Goal: Transaction & Acquisition: Book appointment/travel/reservation

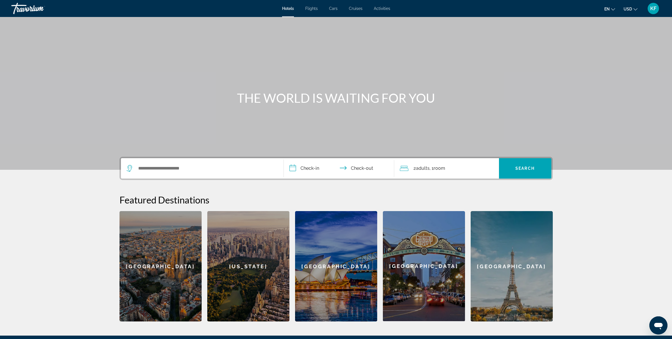
click at [381, 7] on span "Activities" at bounding box center [382, 8] width 16 height 5
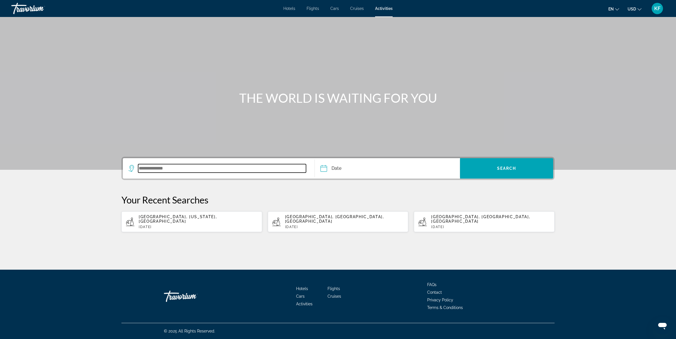
click at [189, 170] on input "Search widget" at bounding box center [222, 168] width 168 height 8
click at [198, 168] on input "Search widget" at bounding box center [222, 168] width 168 height 8
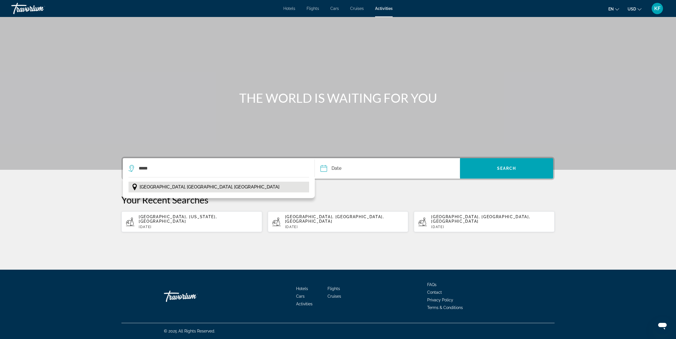
click at [166, 184] on span "Paris, Île-de-France, France" at bounding box center [210, 187] width 140 height 8
type input "**********"
click at [335, 167] on input "Date" at bounding box center [355, 169] width 72 height 22
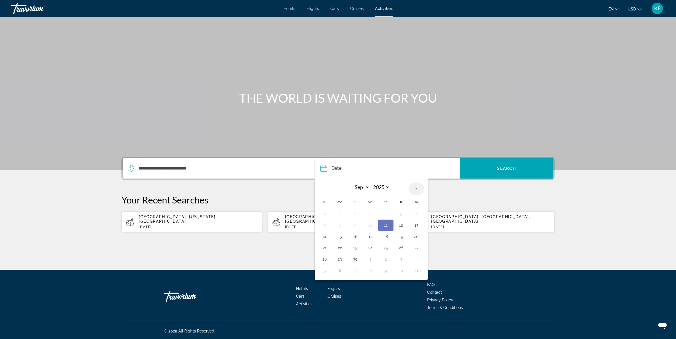
click at [415, 188] on th "Next month" at bounding box center [416, 189] width 15 height 12
select select "*"
click at [386, 236] on button "16" at bounding box center [385, 237] width 9 height 8
type input "**********"
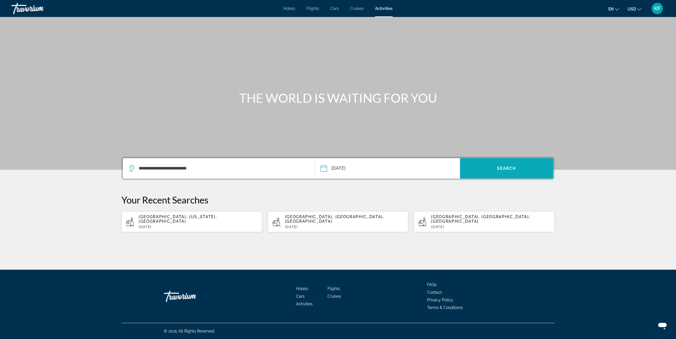
click at [497, 163] on span "Search widget" at bounding box center [506, 169] width 93 height 14
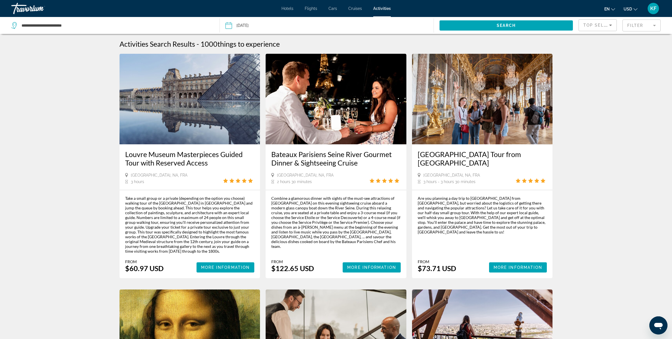
click at [636, 25] on mat-form-field "Filter" at bounding box center [641, 26] width 38 height 12
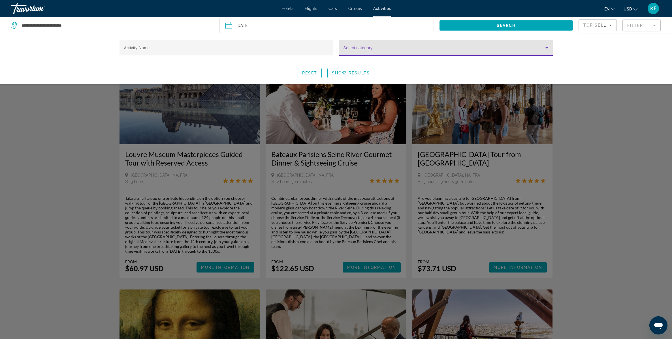
click at [394, 47] on span "Search widget" at bounding box center [444, 50] width 202 height 7
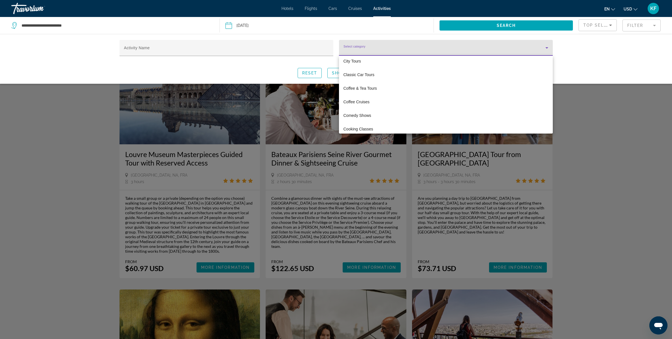
scroll to position [368, 0]
click at [565, 115] on div at bounding box center [336, 169] width 672 height 339
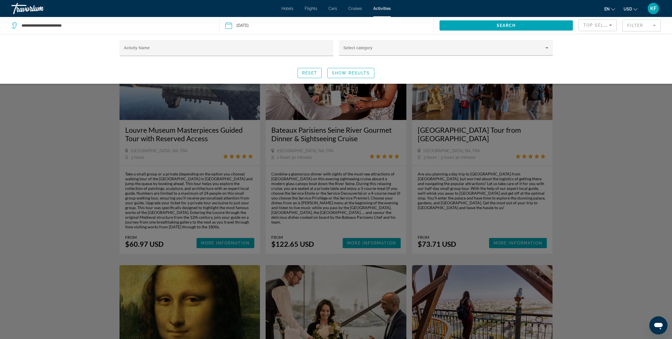
scroll to position [28, 0]
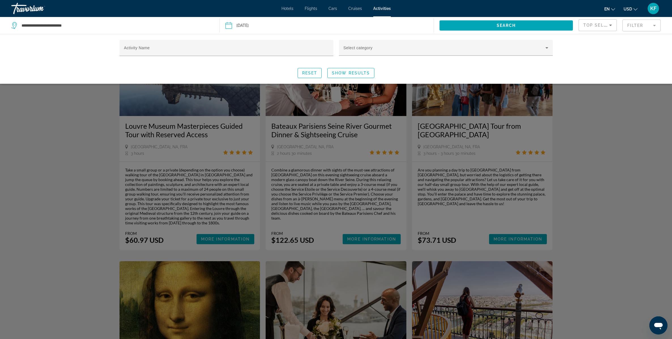
click at [654, 100] on div "Search widget" at bounding box center [336, 210] width 672 height 257
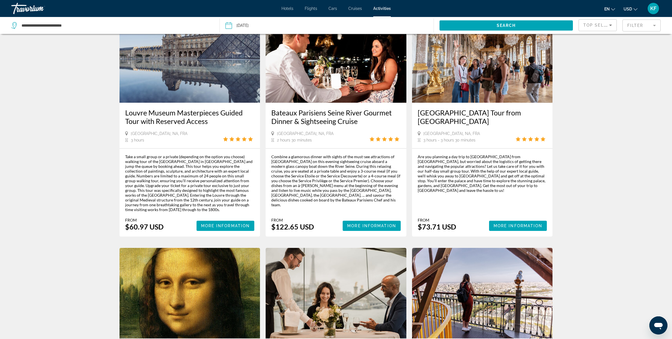
scroll to position [57, 0]
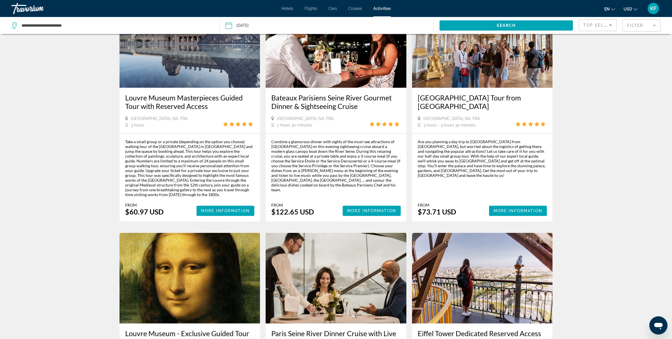
click at [597, 28] on div "Top Sellers" at bounding box center [596, 25] width 26 height 7
click at [628, 91] on div at bounding box center [336, 169] width 672 height 339
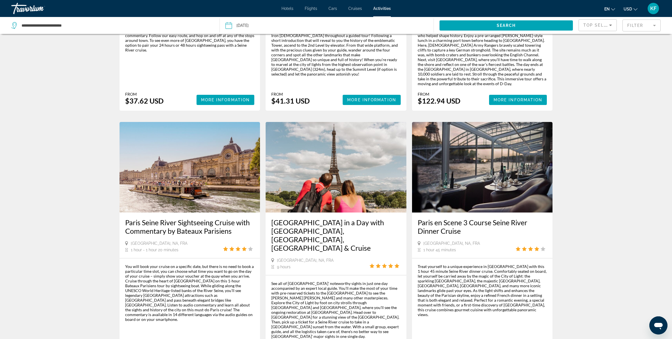
scroll to position [679, 0]
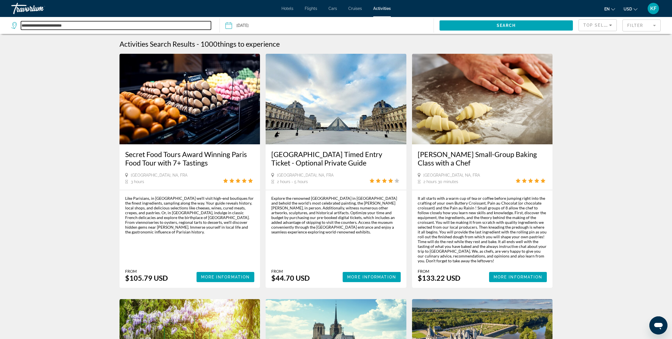
click at [35, 23] on input "**********" at bounding box center [116, 25] width 190 height 8
drag, startPoint x: 85, startPoint y: 24, endPoint x: -3, endPoint y: 19, distance: 87.9
click at [0, 19] on html "**********" at bounding box center [336, 169] width 672 height 339
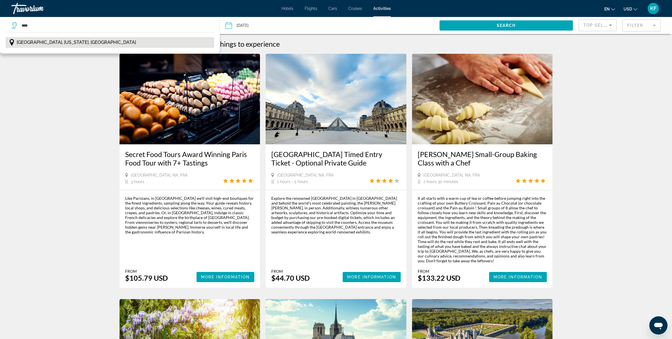
click at [57, 44] on span "Seattle, Washington, USA" at bounding box center [76, 42] width 119 height 8
type input "**********"
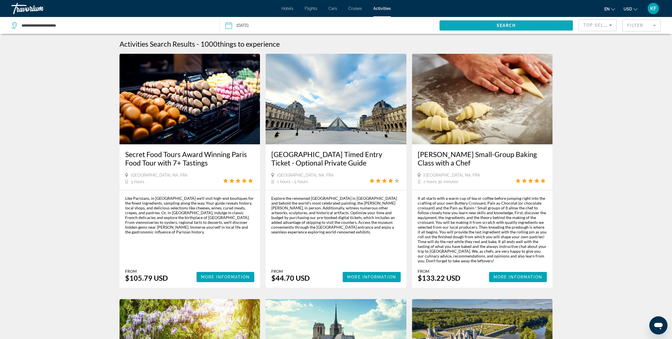
click at [524, 27] on span "Search widget" at bounding box center [505, 26] width 133 height 14
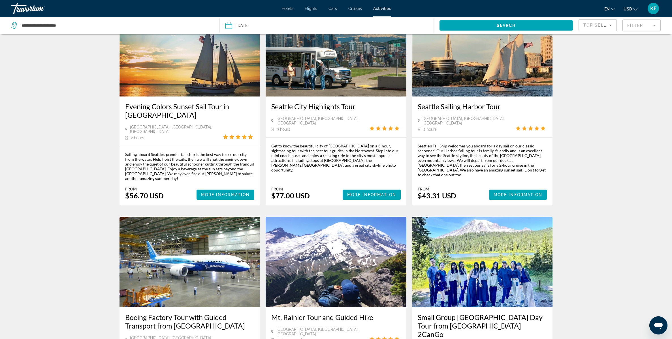
scroll to position [473, 0]
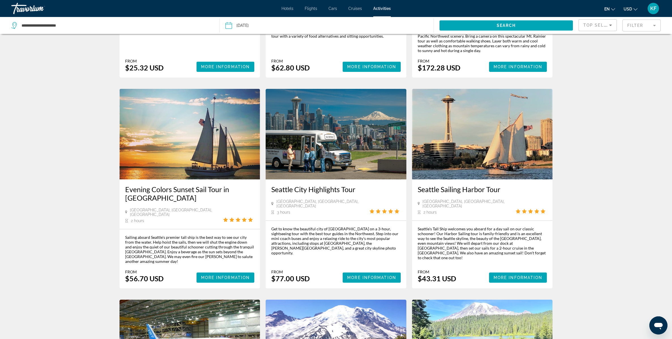
click at [640, 27] on mat-form-field "Filter" at bounding box center [641, 26] width 38 height 12
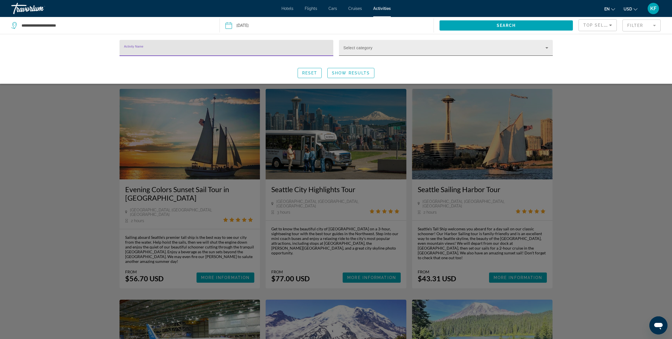
click at [495, 47] on span "Search widget" at bounding box center [444, 50] width 202 height 7
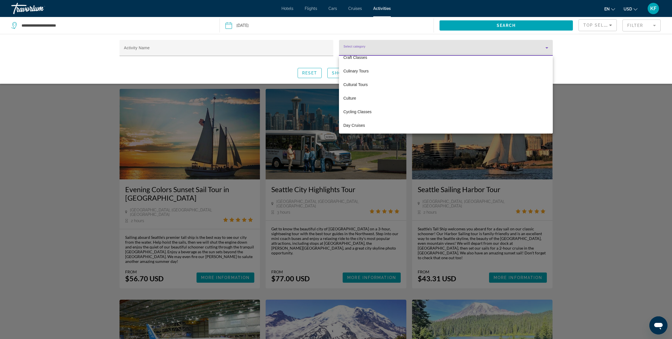
scroll to position [425, 0]
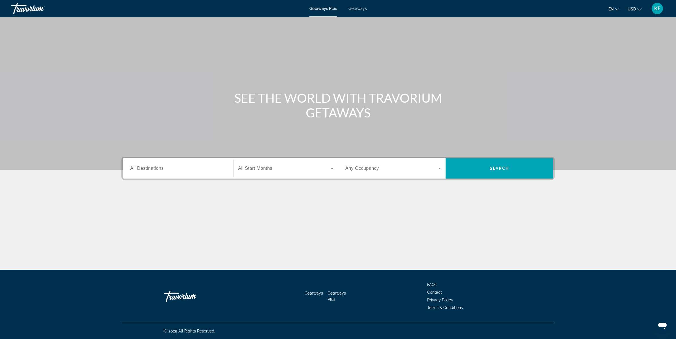
click at [151, 167] on span "All Destinations" at bounding box center [146, 168] width 33 height 5
click at [151, 167] on input "Destination All Destinations" at bounding box center [178, 168] width 96 height 7
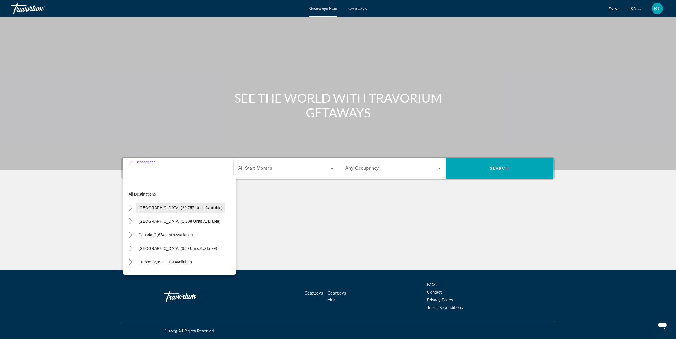
click at [172, 206] on span "[GEOGRAPHIC_DATA] (29,757 units available)" at bounding box center [180, 208] width 84 height 5
type input "**********"
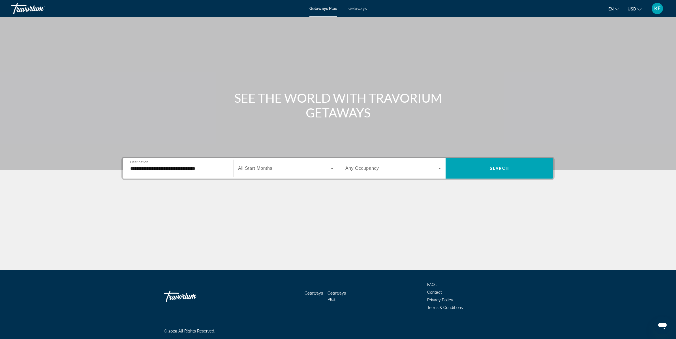
click at [262, 170] on span "All Start Months" at bounding box center [255, 168] width 34 height 5
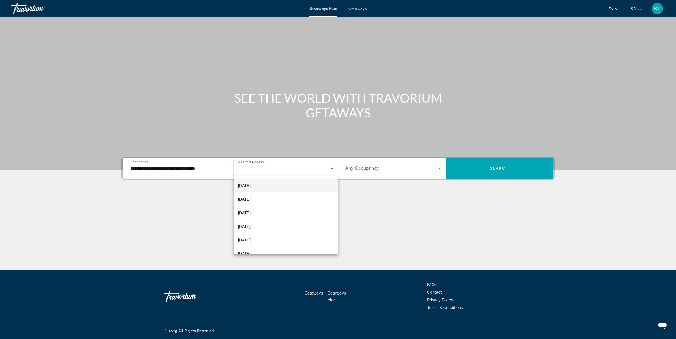
scroll to position [28, 0]
click at [265, 240] on mat-option "[DATE]" at bounding box center [286, 239] width 104 height 14
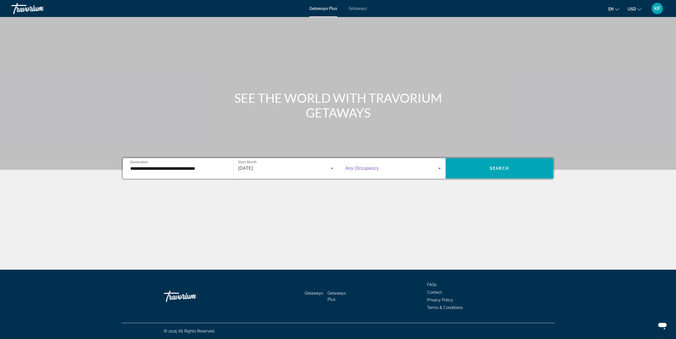
click at [421, 171] on span "Search widget" at bounding box center [391, 168] width 93 height 7
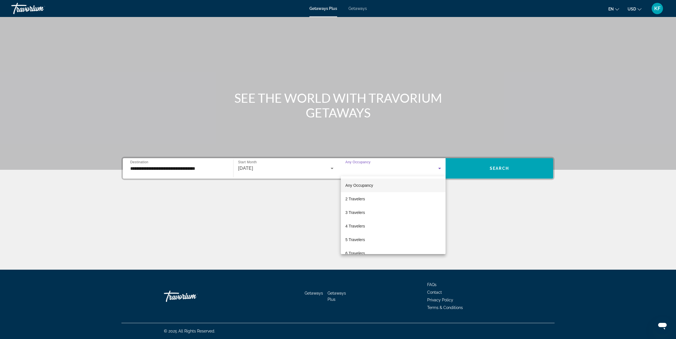
click at [487, 231] on div at bounding box center [338, 169] width 676 height 339
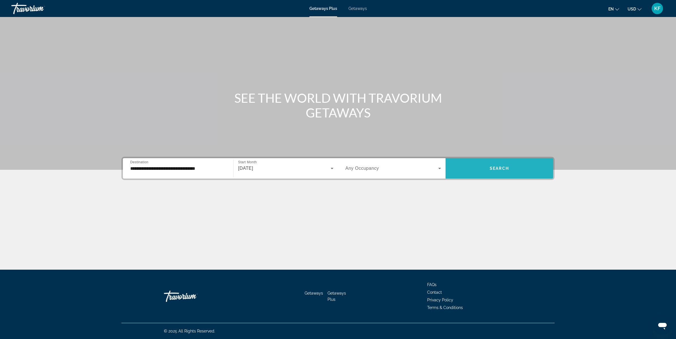
click at [508, 164] on span "Search widget" at bounding box center [500, 169] width 108 height 14
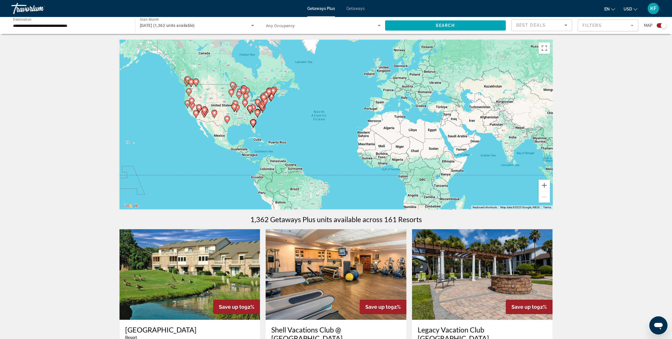
click at [550, 184] on div "To activate drag with keyboard, press Alt + Enter. Once in keyboard drag state,…" at bounding box center [335, 125] width 433 height 170
click at [544, 185] on button "Zoom in" at bounding box center [543, 185] width 11 height 11
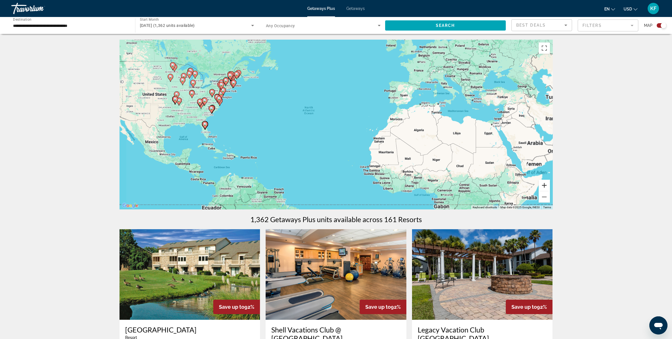
click at [544, 185] on button "Zoom in" at bounding box center [543, 185] width 11 height 11
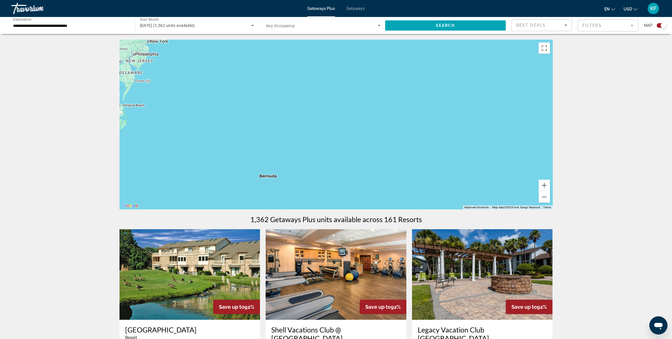
drag, startPoint x: 211, startPoint y: 109, endPoint x: 589, endPoint y: 196, distance: 387.7
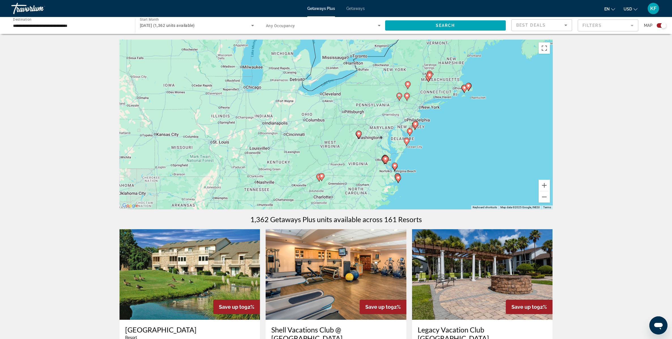
drag, startPoint x: 369, startPoint y: 136, endPoint x: 540, endPoint y: 165, distance: 174.0
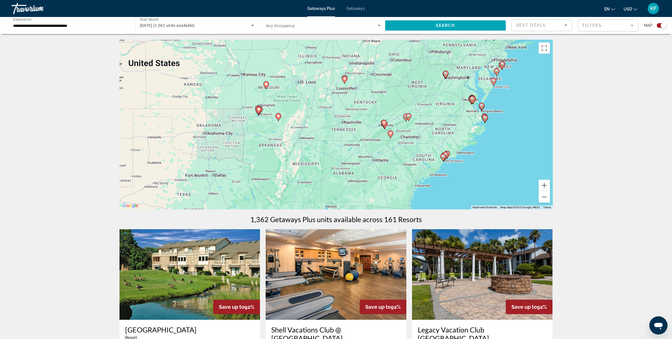
drag, startPoint x: 495, startPoint y: 150, endPoint x: 583, endPoint y: 92, distance: 106.1
click at [542, 196] on button "Zoom out" at bounding box center [543, 196] width 11 height 11
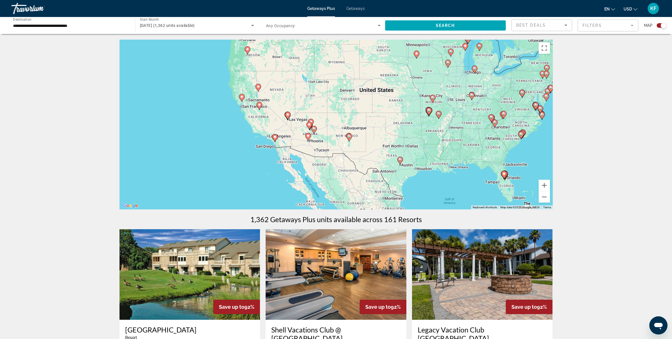
drag, startPoint x: 335, startPoint y: 174, endPoint x: 466, endPoint y: 170, distance: 131.4
click at [466, 170] on div "To activate drag with keyboard, press Alt + Enter. Once in keyboard drag state,…" at bounding box center [335, 125] width 433 height 170
click at [545, 184] on button "Zoom in" at bounding box center [543, 185] width 11 height 11
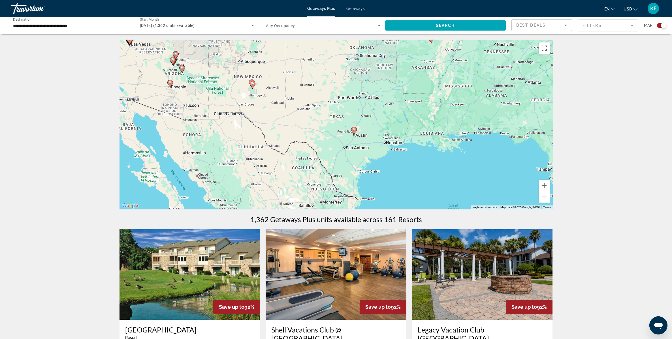
drag, startPoint x: 463, startPoint y: 181, endPoint x: 353, endPoint y: 110, distance: 130.5
click at [353, 110] on div "To activate drag with keyboard, press Alt + Enter. Once in keyboard drag state,…" at bounding box center [335, 125] width 433 height 170
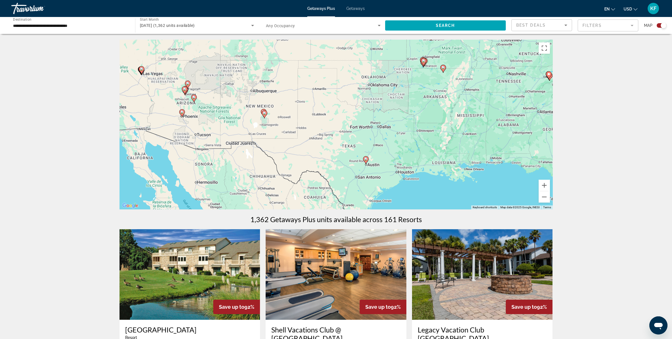
drag, startPoint x: 385, startPoint y: 108, endPoint x: 397, endPoint y: 138, distance: 32.3
click at [397, 138] on div "To activate drag with keyboard, press Alt + Enter. Once in keyboard drag state,…" at bounding box center [335, 125] width 433 height 170
click at [361, 8] on span "Getaways" at bounding box center [355, 8] width 18 height 5
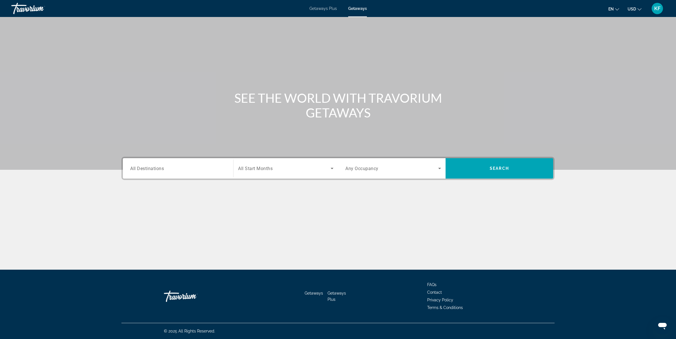
click at [153, 167] on span "All Destinations" at bounding box center [147, 168] width 34 height 5
click at [153, 167] on input "Destination All Destinations" at bounding box center [178, 168] width 96 height 7
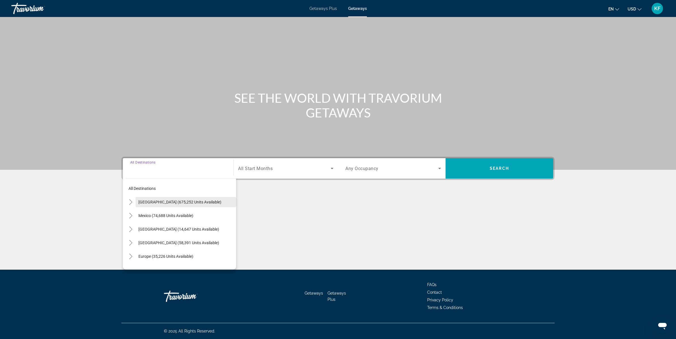
click at [153, 203] on span "[GEOGRAPHIC_DATA] (675,252 units available)" at bounding box center [179, 202] width 83 height 5
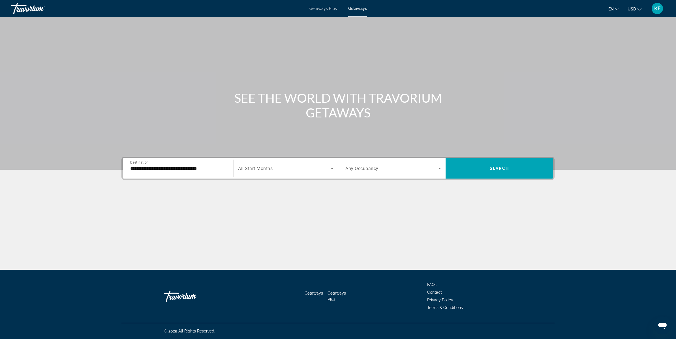
click at [210, 164] on div "**********" at bounding box center [178, 169] width 96 height 16
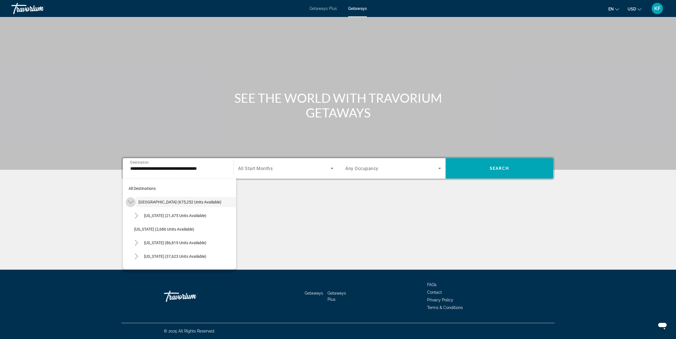
click at [135, 202] on mat-icon "Toggle United States (675,252 units available)" at bounding box center [131, 202] width 10 height 10
click at [167, 213] on span "[US_STATE] (21,475 units available)" at bounding box center [175, 215] width 62 height 5
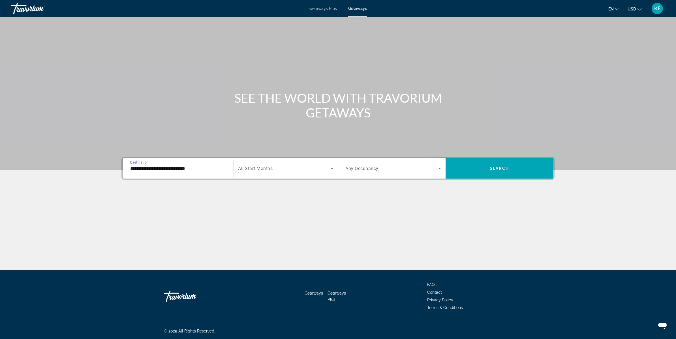
click at [161, 167] on input "**********" at bounding box center [178, 168] width 96 height 7
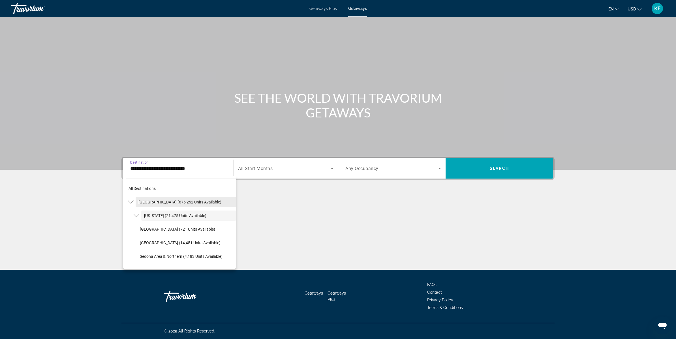
click at [152, 206] on span "Search widget" at bounding box center [186, 202] width 100 height 14
type input "**********"
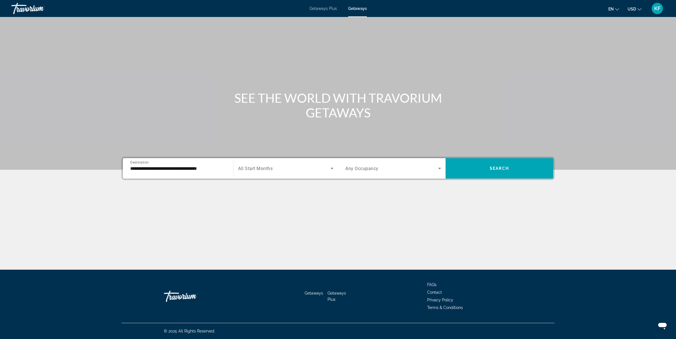
click at [260, 170] on span "All Start Months" at bounding box center [255, 168] width 35 height 5
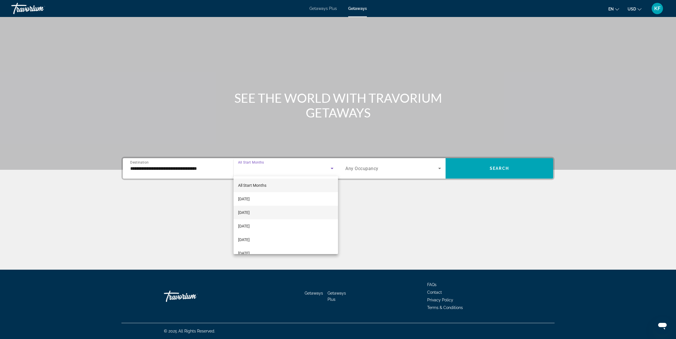
click at [264, 213] on mat-option "[DATE]" at bounding box center [286, 213] width 104 height 14
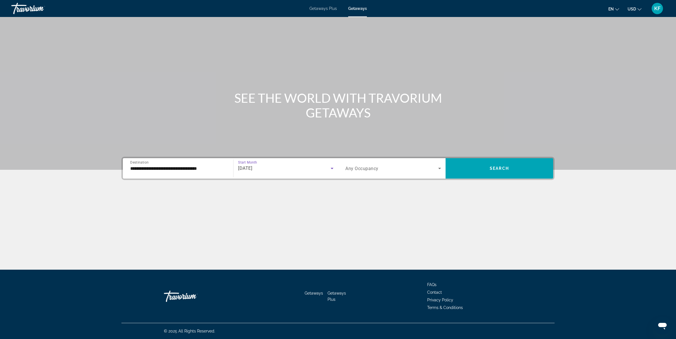
click at [367, 167] on span "Any Occupancy" at bounding box center [361, 168] width 33 height 5
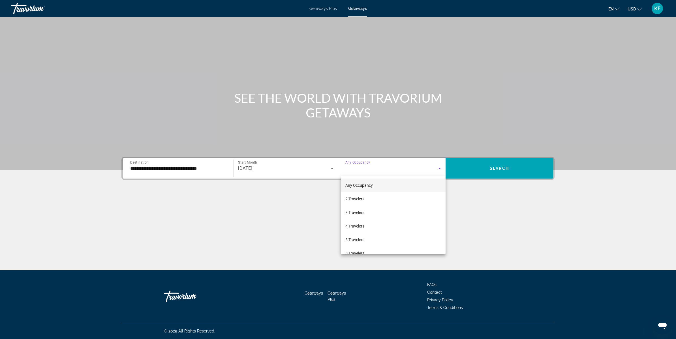
click at [486, 217] on div at bounding box center [338, 169] width 676 height 339
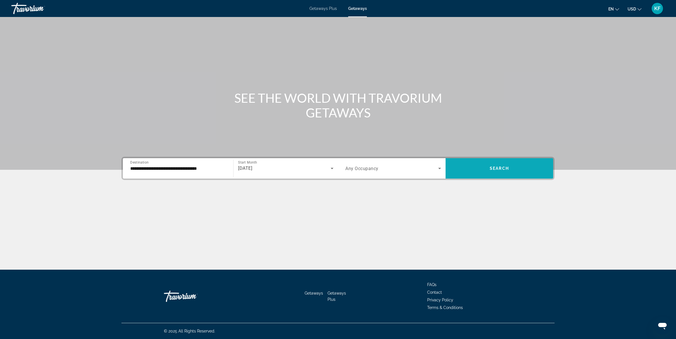
click at [493, 178] on span "Search widget" at bounding box center [500, 168] width 108 height 20
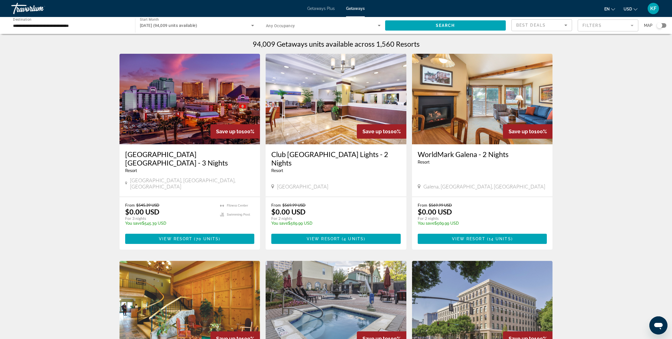
click at [624, 25] on mat-form-field "Filters" at bounding box center [607, 26] width 61 height 12
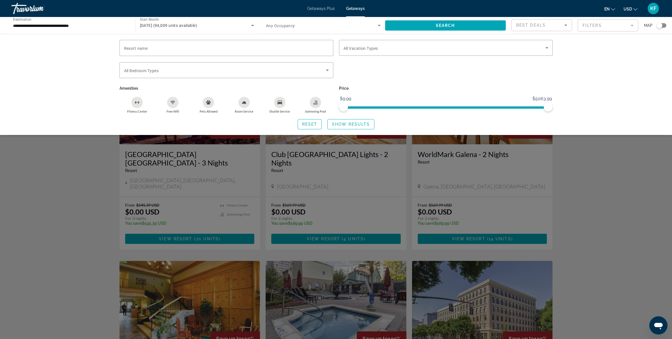
click at [624, 25] on mat-form-field "Filters" at bounding box center [607, 26] width 61 height 12
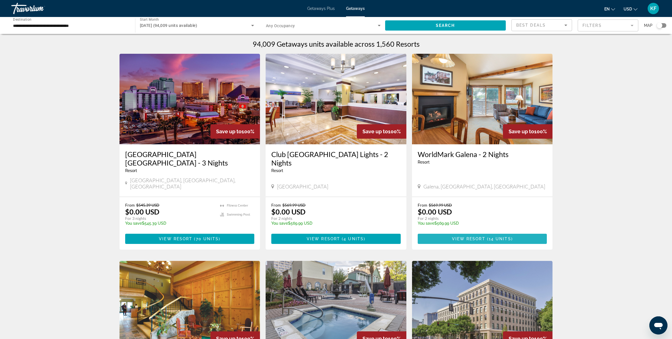
click at [487, 237] on span "( 14 units )" at bounding box center [498, 239] width 27 height 5
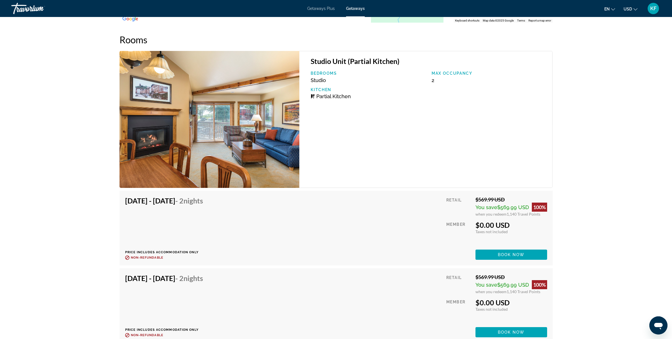
scroll to position [920, 0]
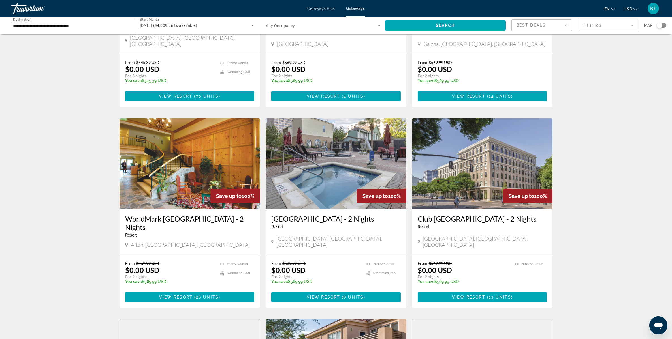
scroll to position [142, 0]
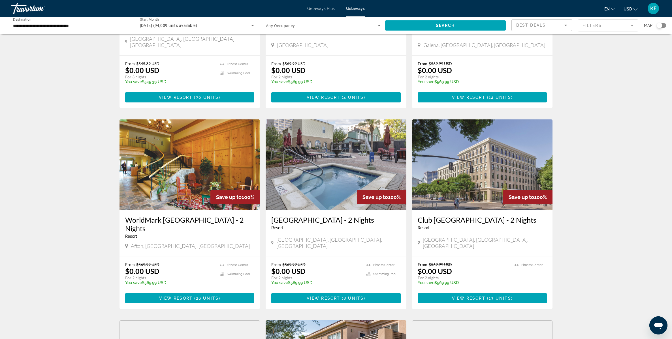
drag, startPoint x: 658, startPoint y: 23, endPoint x: 662, endPoint y: 25, distance: 4.1
click at [661, 25] on div "Search widget" at bounding box center [659, 26] width 6 height 6
click at [458, 22] on span "Search widget" at bounding box center [445, 26] width 121 height 14
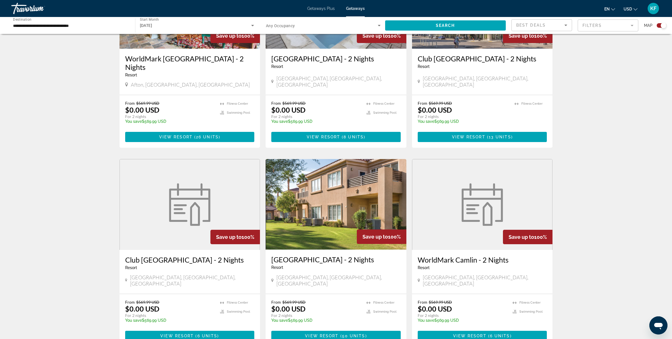
scroll to position [453, 0]
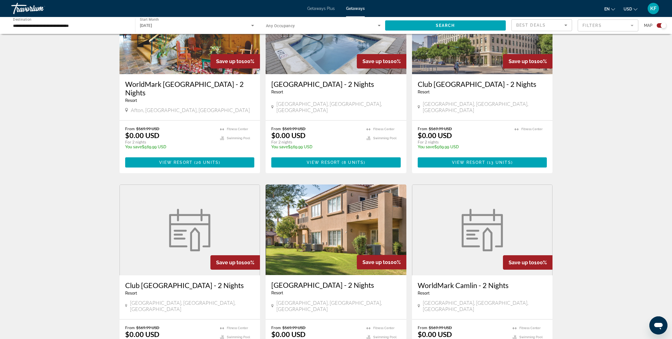
click at [597, 125] on div "← Move left → Move right ↑ Move up ↓ Move down + Zoom in - Zoom out Home Jump l…" at bounding box center [336, 95] width 672 height 1016
